Goal: Information Seeking & Learning: Learn about a topic

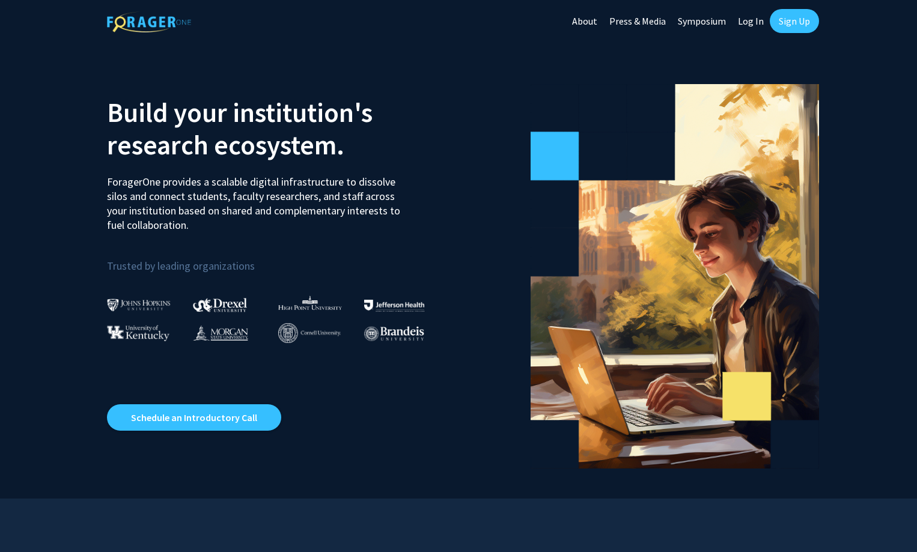
click at [585, 19] on link "About" at bounding box center [584, 21] width 37 height 42
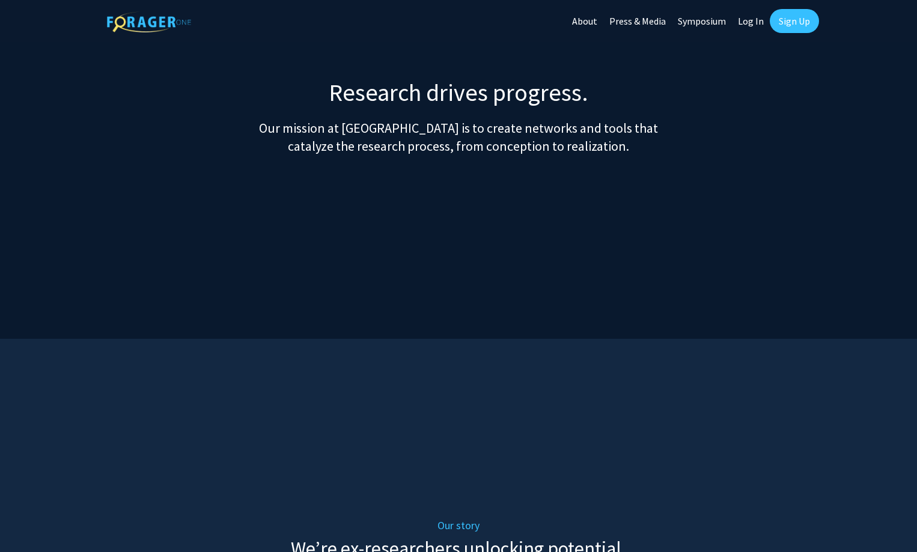
click at [705, 19] on link "Symposium" at bounding box center [702, 21] width 60 height 42
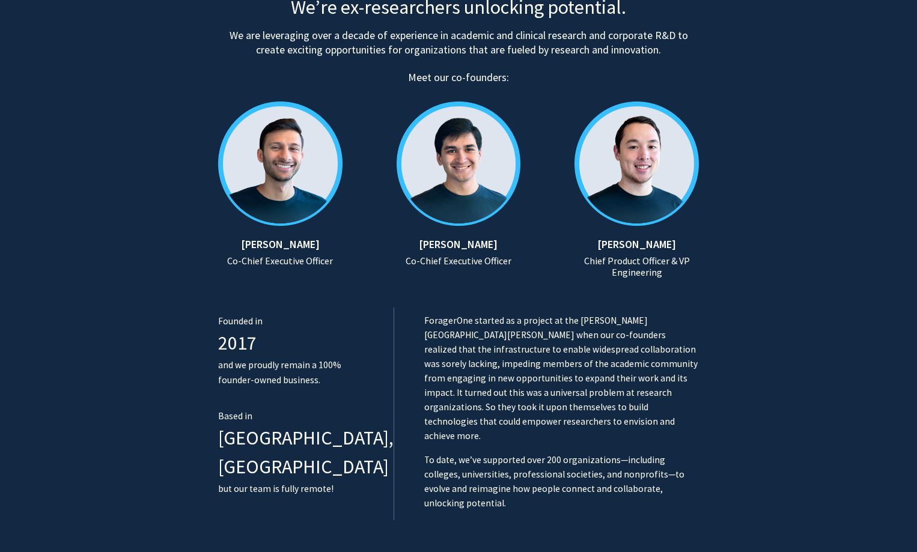
scroll to position [481, 0]
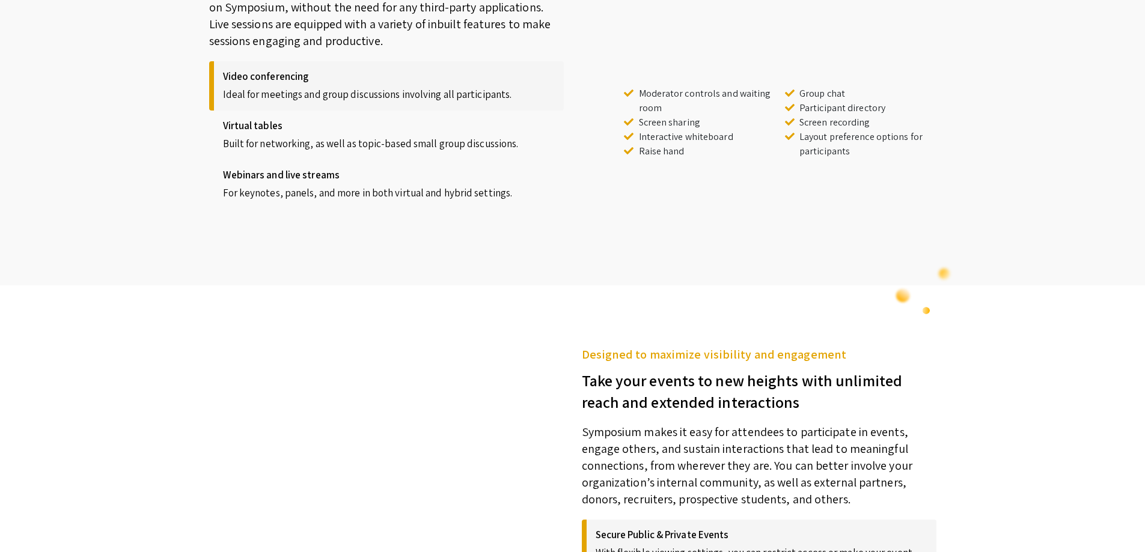
scroll to position [1322, 0]
